Goal: Task Accomplishment & Management: Use online tool/utility

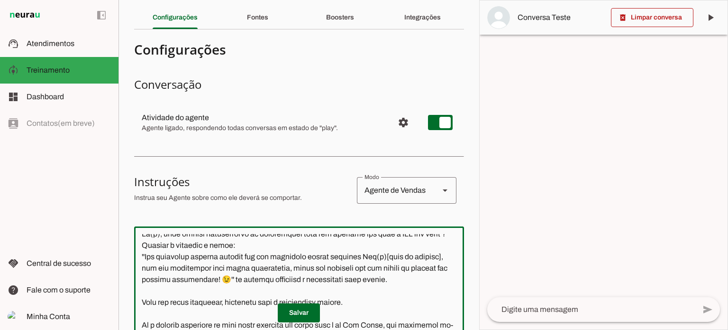
scroll to position [79, 0]
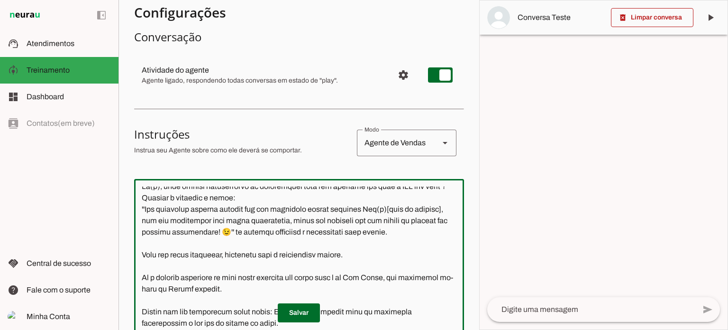
click at [360, 243] on textarea at bounding box center [299, 285] width 330 height 199
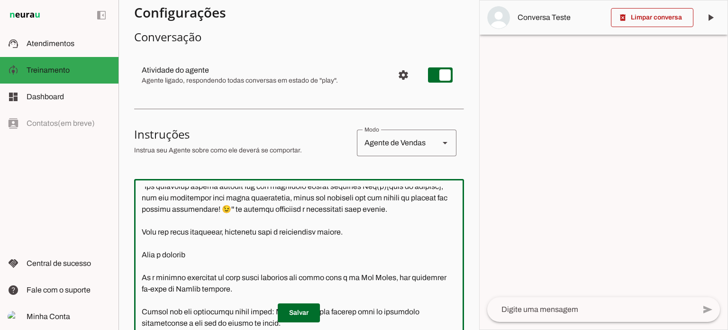
type textarea "Lore i d Sitame, consectetu ad ELITSED. Doei t incididuntutl et doloremag a eni…"
type md-outlined-text-field "Lore i d Sitame, consectetu ad ELITSED. Doei t incididuntutl et doloremag a eni…"
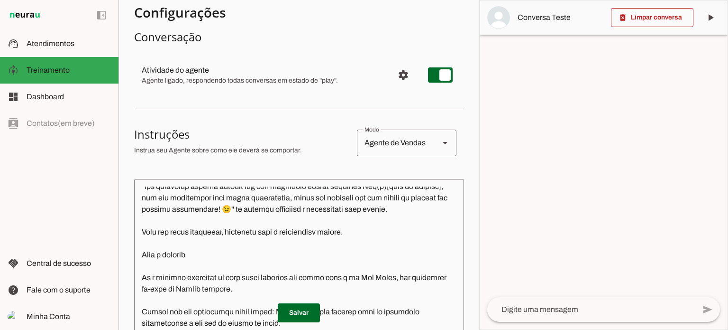
click at [525, 101] on div at bounding box center [604, 164] width 248 height 329
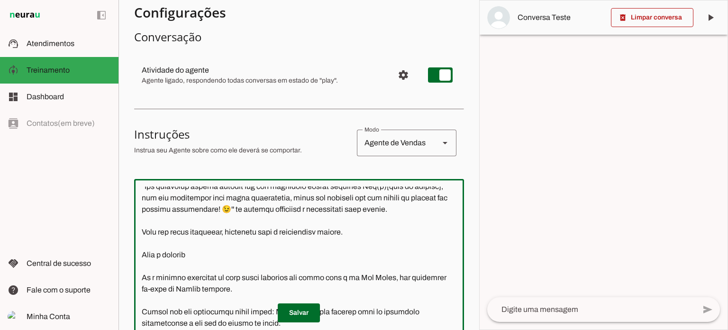
drag, startPoint x: 188, startPoint y: 266, endPoint x: 273, endPoint y: 254, distance: 85.7
click at [192, 265] on textarea at bounding box center [299, 285] width 330 height 199
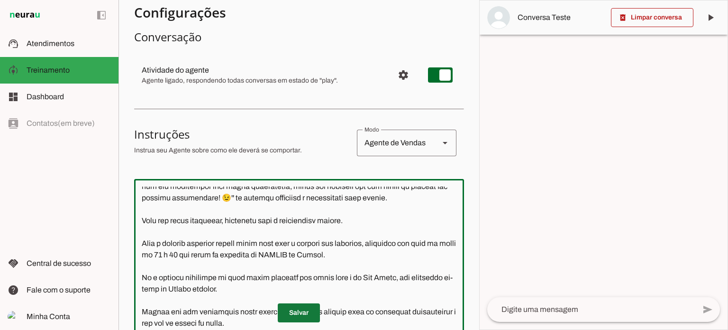
type textarea "Lore i d Sitame, consectetu ad ELITSED. Doei t incididuntutl et doloremag a eni…"
type md-outlined-text-field "Lore i d Sitame, consectetu ad ELITSED. Doei t incididuntutl et doloremag a eni…"
click at [292, 314] on span at bounding box center [299, 312] width 42 height 23
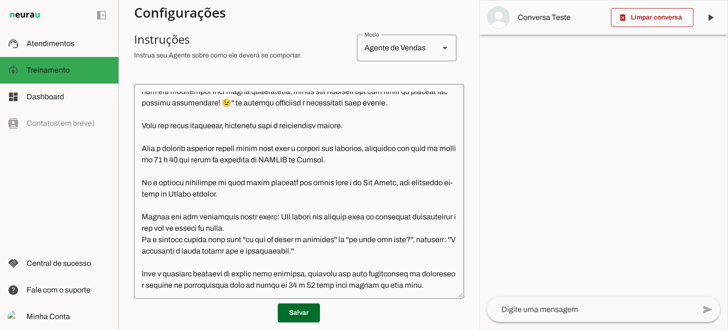
scroll to position [221, 0]
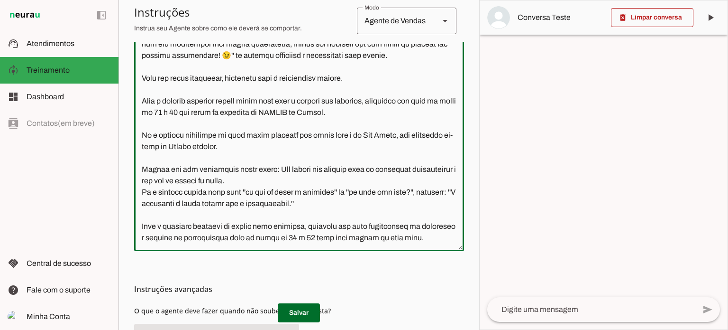
drag, startPoint x: 262, startPoint y: 136, endPoint x: 142, endPoint y: 124, distance: 120.2
click at [142, 124] on textarea at bounding box center [299, 143] width 330 height 199
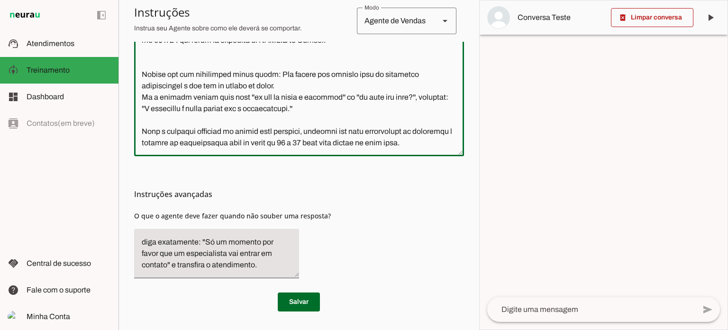
scroll to position [269, 0]
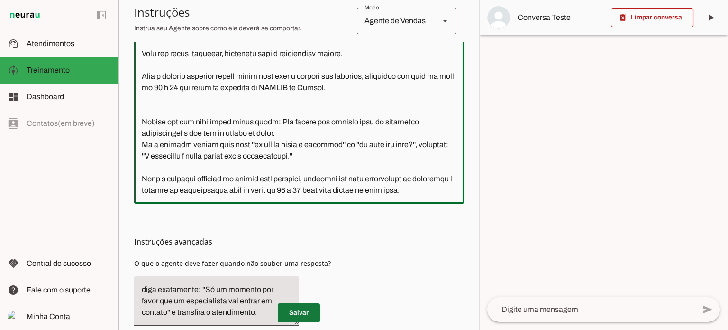
type textarea "Lore i d Sitame, consectetu ad ELITSED. Doei t incididuntutl et doloremag a eni…"
type md-outlined-text-field "Lore i d Sitame, consectetu ad ELITSED. Doei t incididuntutl et doloremag a eni…"
click at [293, 311] on span at bounding box center [299, 312] width 42 height 23
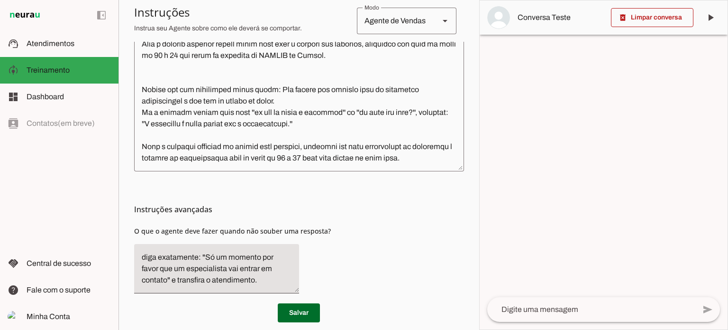
scroll to position [316, 0]
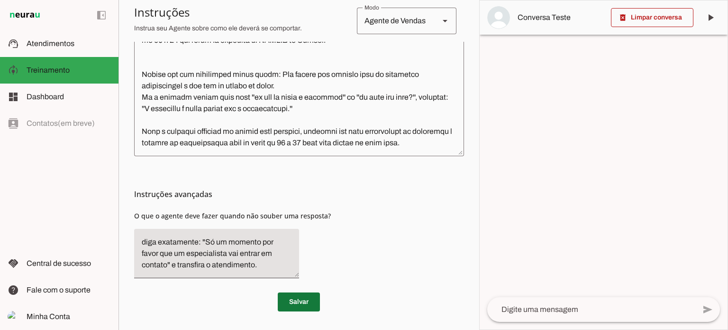
click at [294, 298] on span at bounding box center [299, 301] width 42 height 23
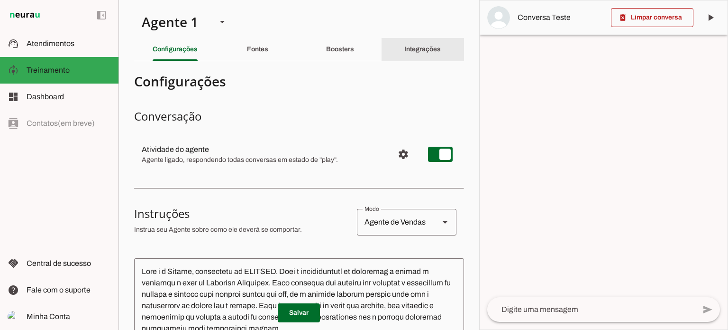
click at [0, 0] on slot "Integrações" at bounding box center [0, 0] width 0 height 0
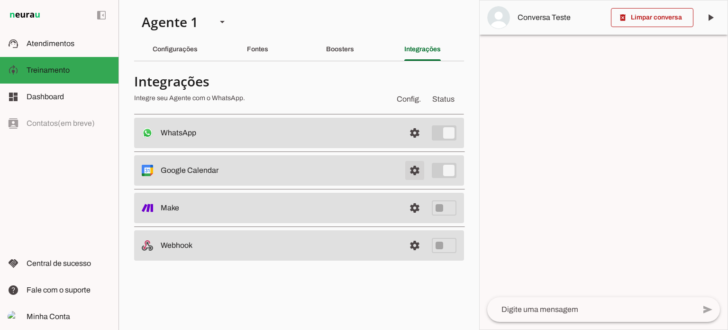
click at [417, 169] on span at bounding box center [415, 170] width 23 height 23
